Goal: Information Seeking & Learning: Learn about a topic

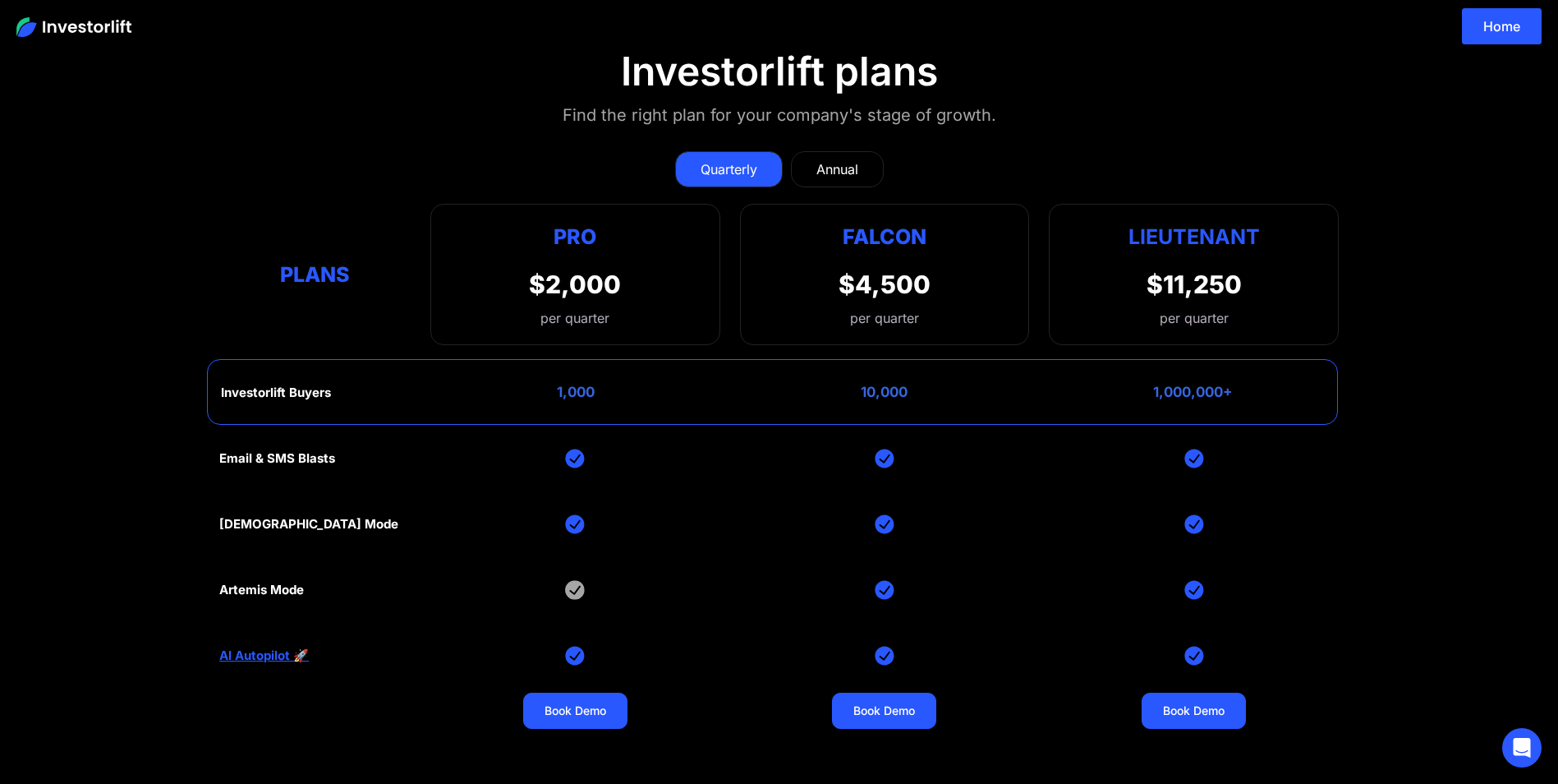
drag, startPoint x: 866, startPoint y: 500, endPoint x: 182, endPoint y: 290, distance: 715.5
click at [182, 290] on section "Investorlift plans Find the right plan for your company's stage of growth. Quar…" at bounding box center [779, 455] width 1558 height 894
click at [886, 589] on img at bounding box center [885, 590] width 20 height 20
click at [270, 602] on div "Email & SMS Blasts God Mode Artemis Mode AI Autopilot 🚀 Book Demo Book Demo Boo…" at bounding box center [779, 655] width 1120 height 460
click at [276, 592] on div "Artemis Mode" at bounding box center [261, 590] width 85 height 15
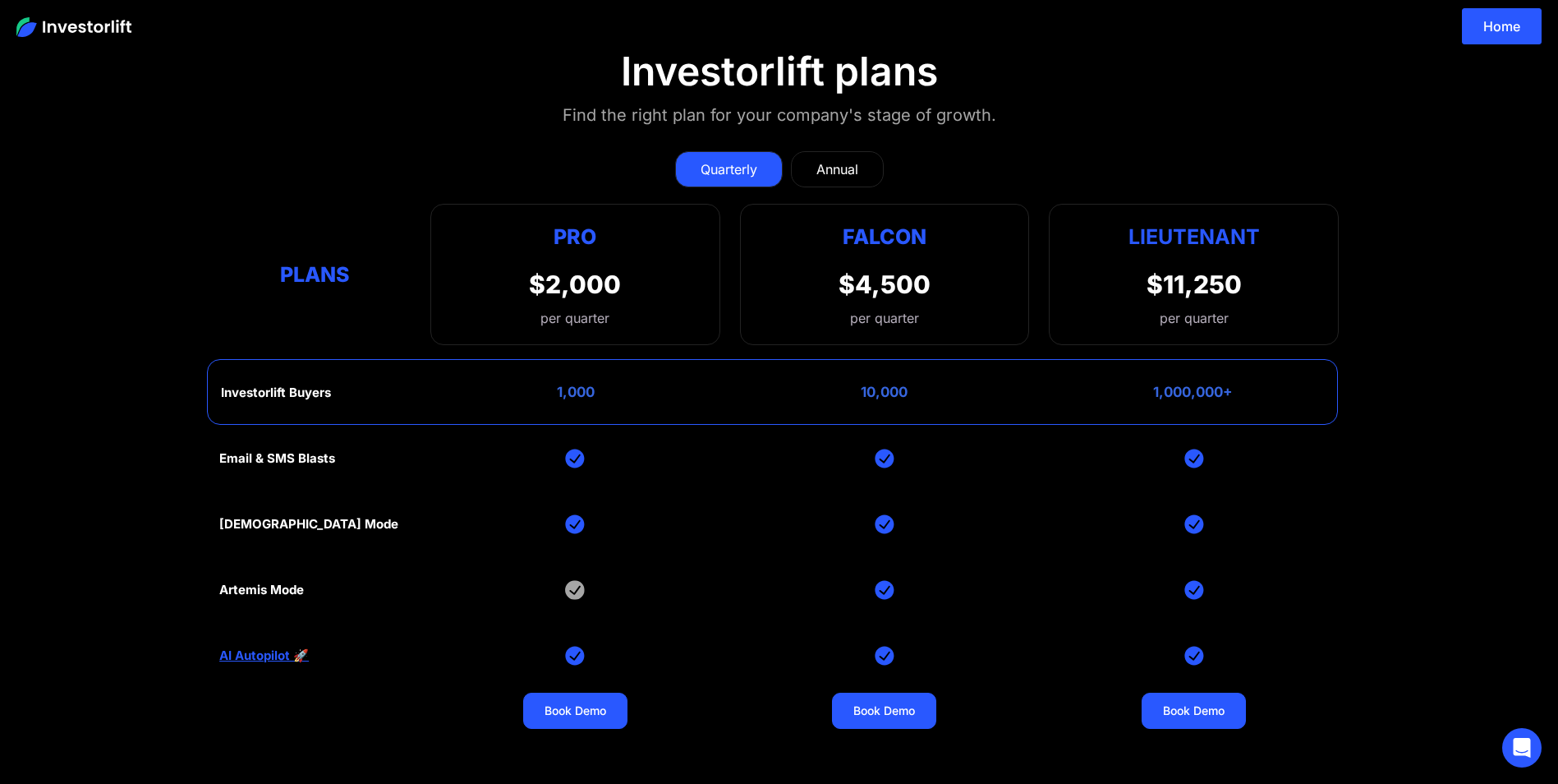
click at [864, 157] on link "Annual" at bounding box center [837, 168] width 93 height 36
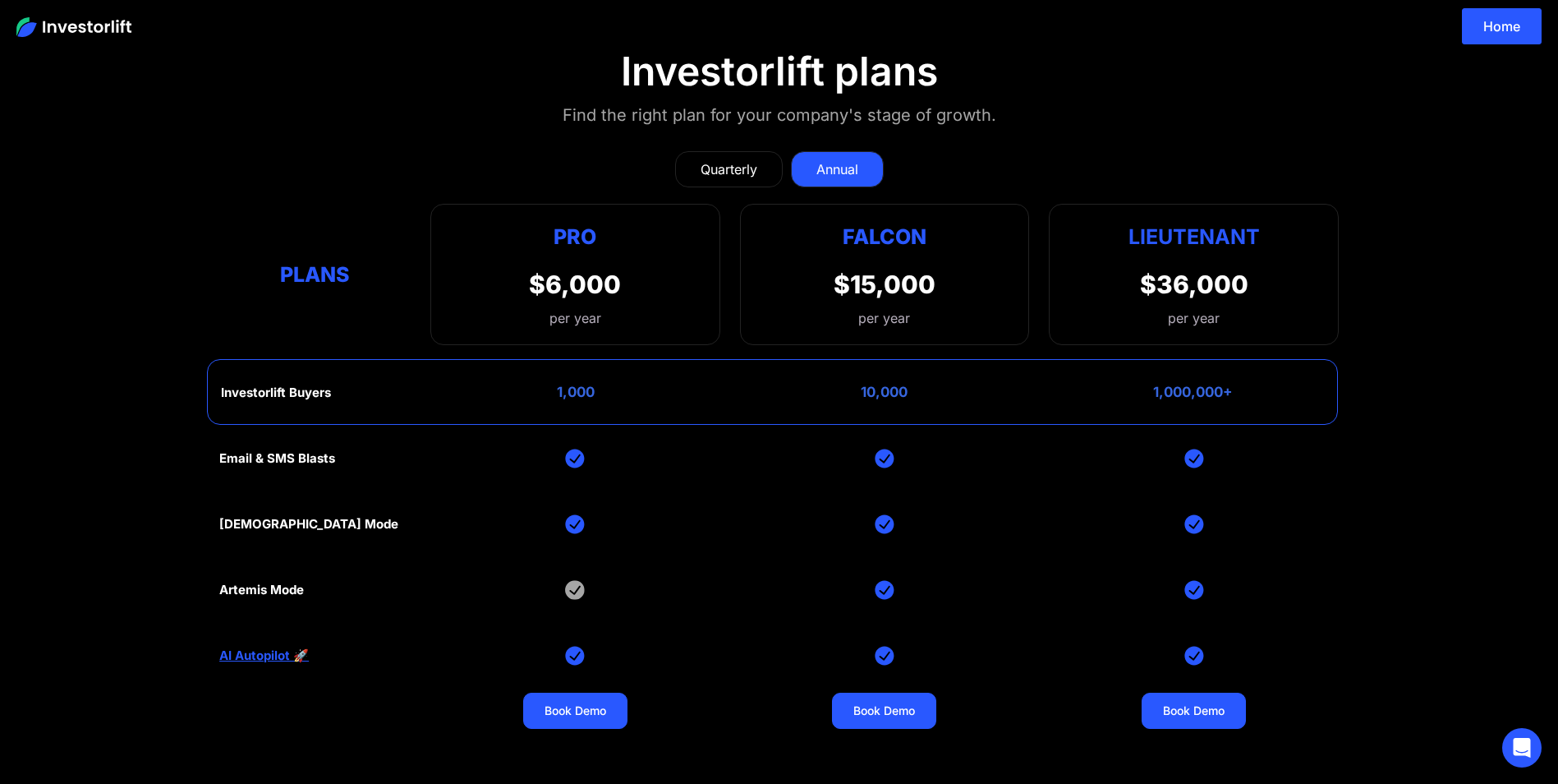
click at [736, 176] on div "Quarterly" at bounding box center [730, 169] width 57 height 20
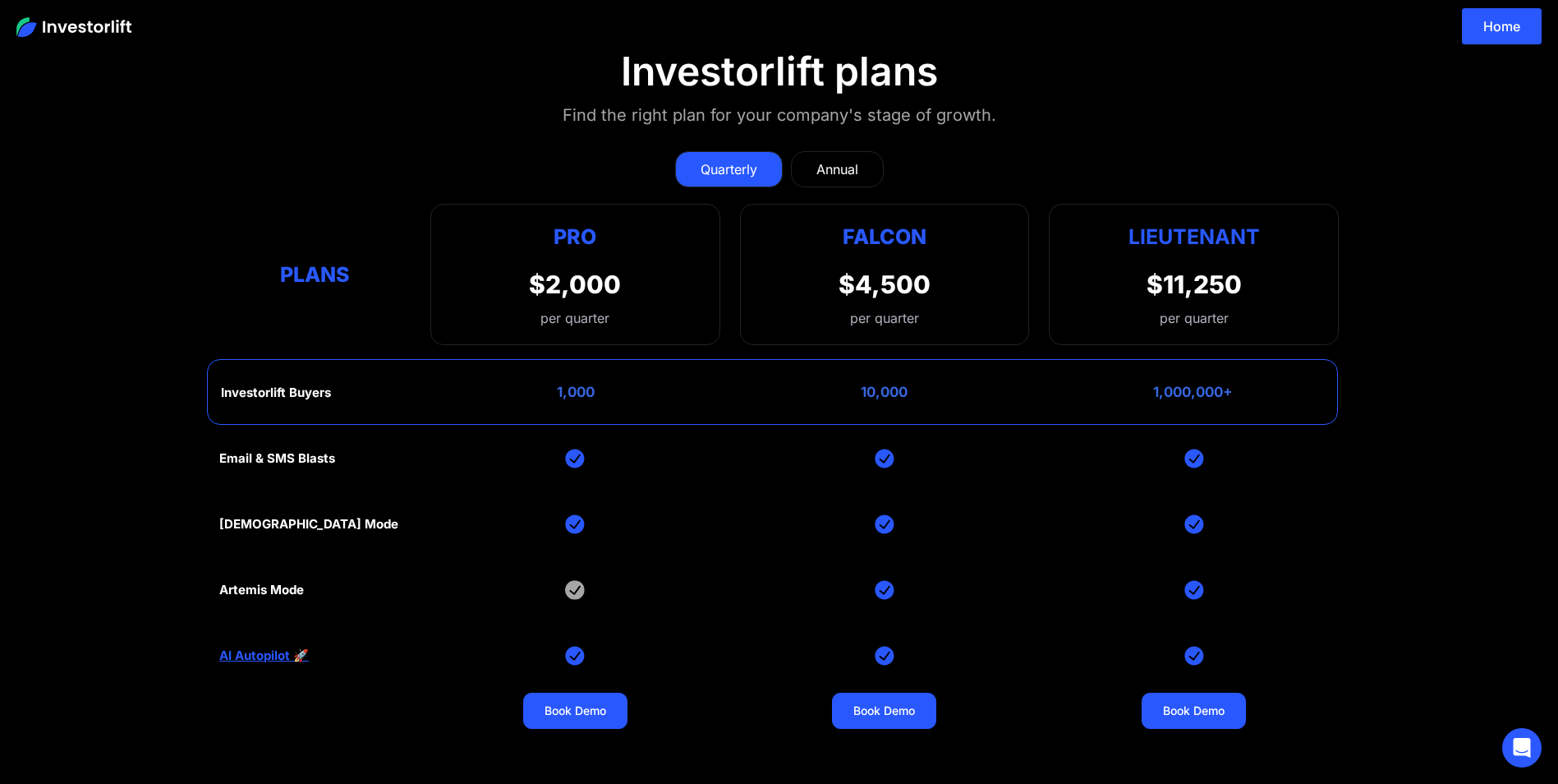
click at [866, 168] on link "Annual" at bounding box center [837, 168] width 93 height 36
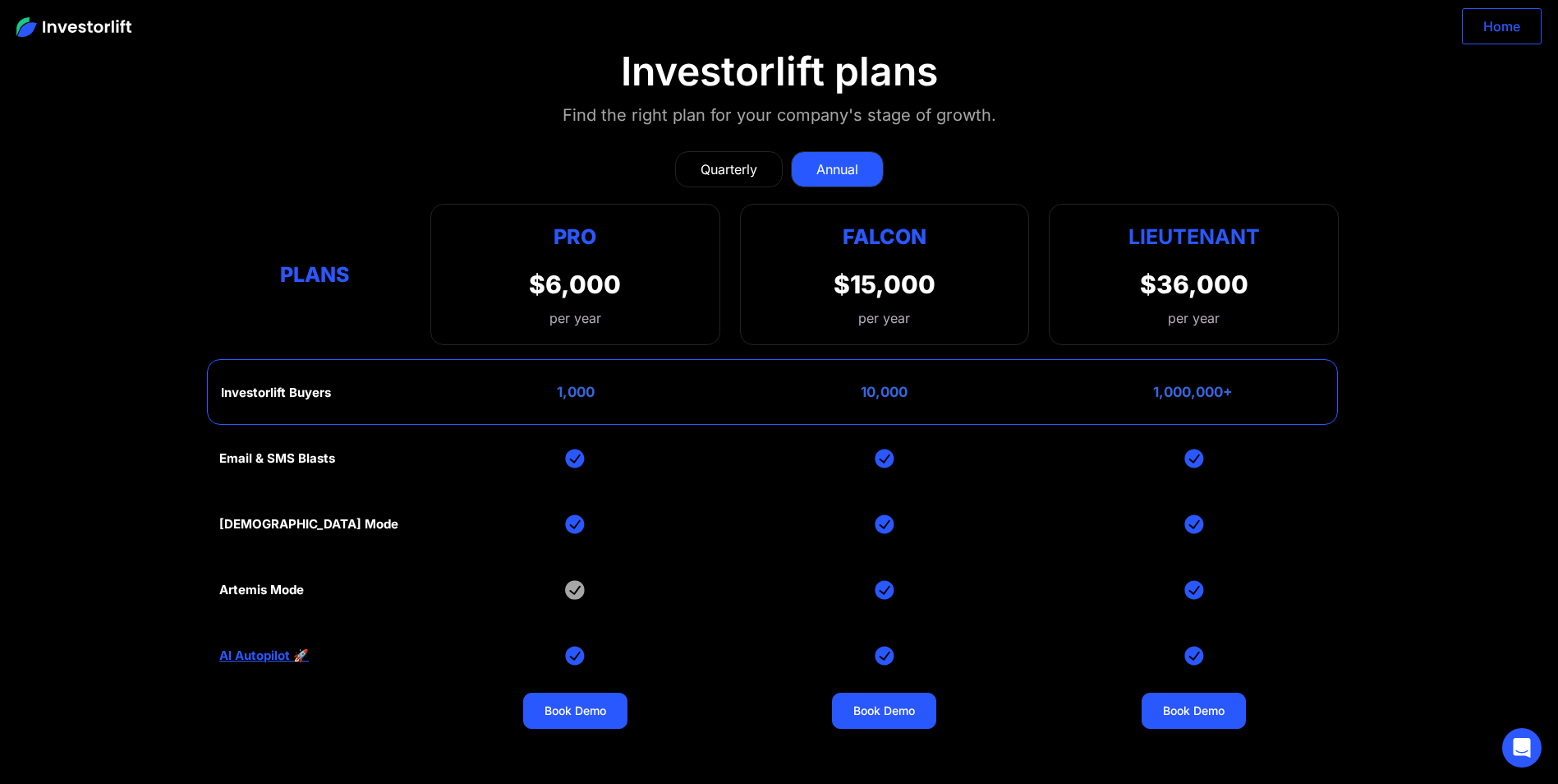
click at [1490, 37] on link "Home" at bounding box center [1502, 26] width 80 height 36
